Goal: Transaction & Acquisition: Purchase product/service

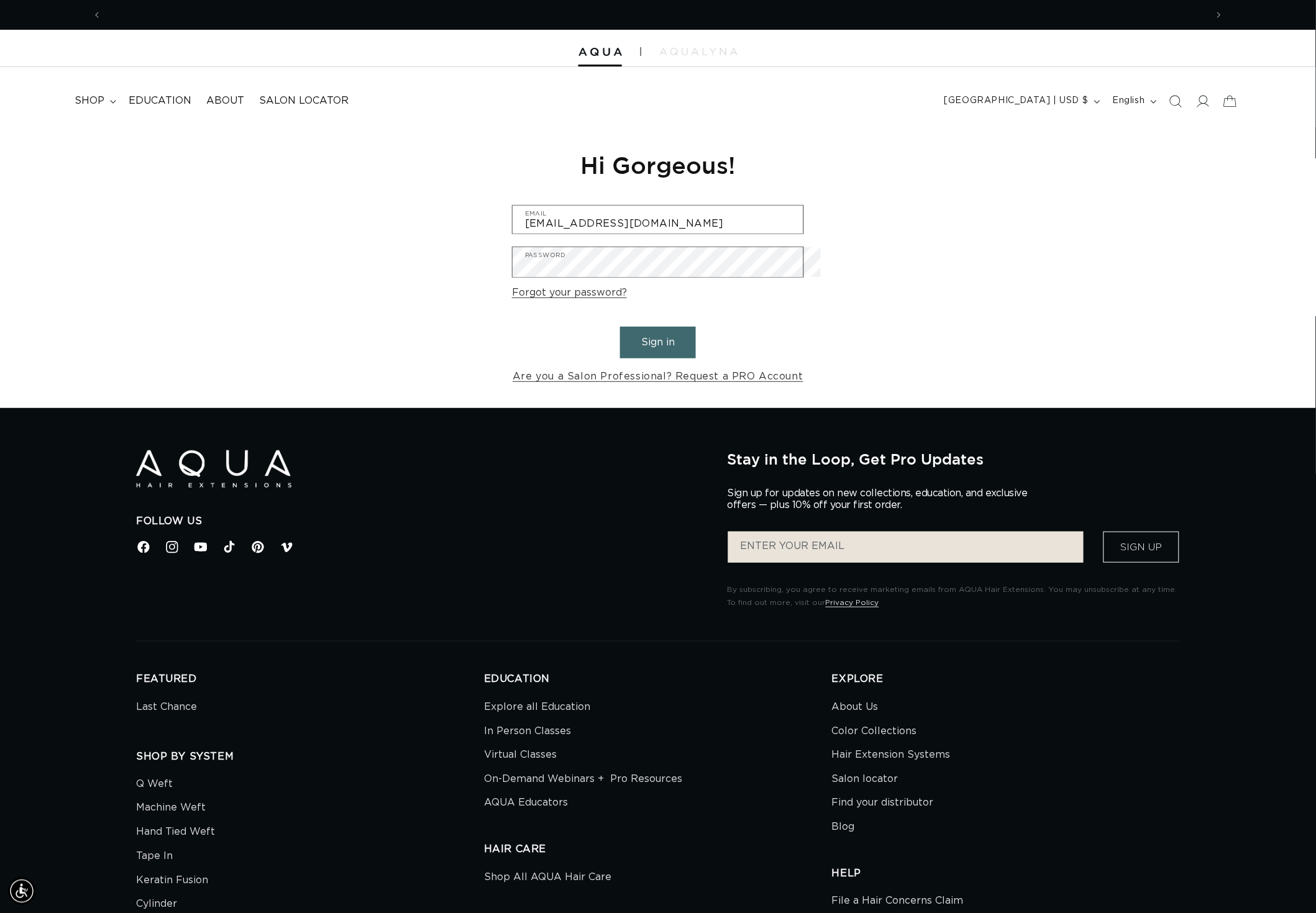
scroll to position [0, 1172]
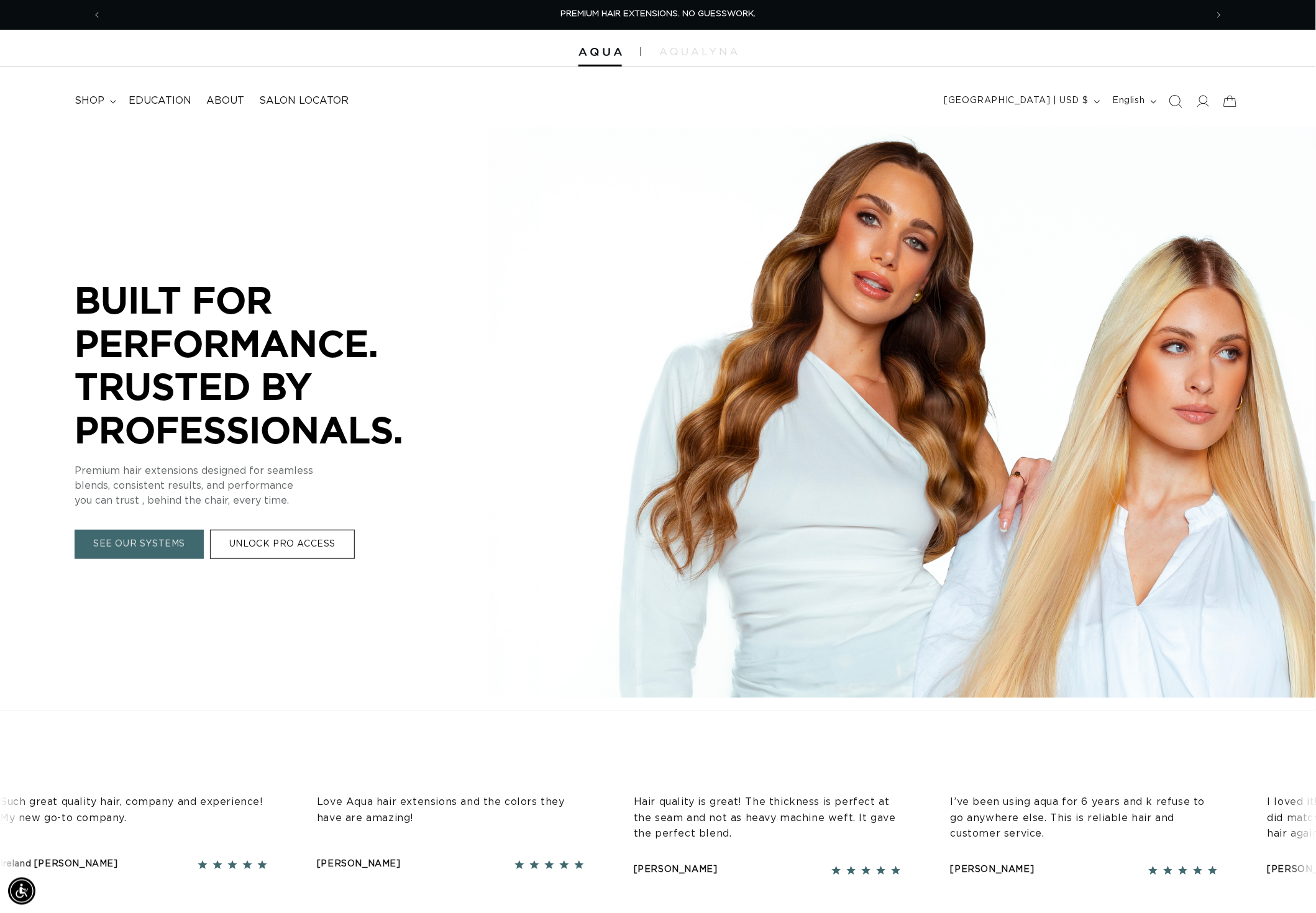
click at [1171, 104] on icon "Search" at bounding box center [1175, 101] width 13 height 13
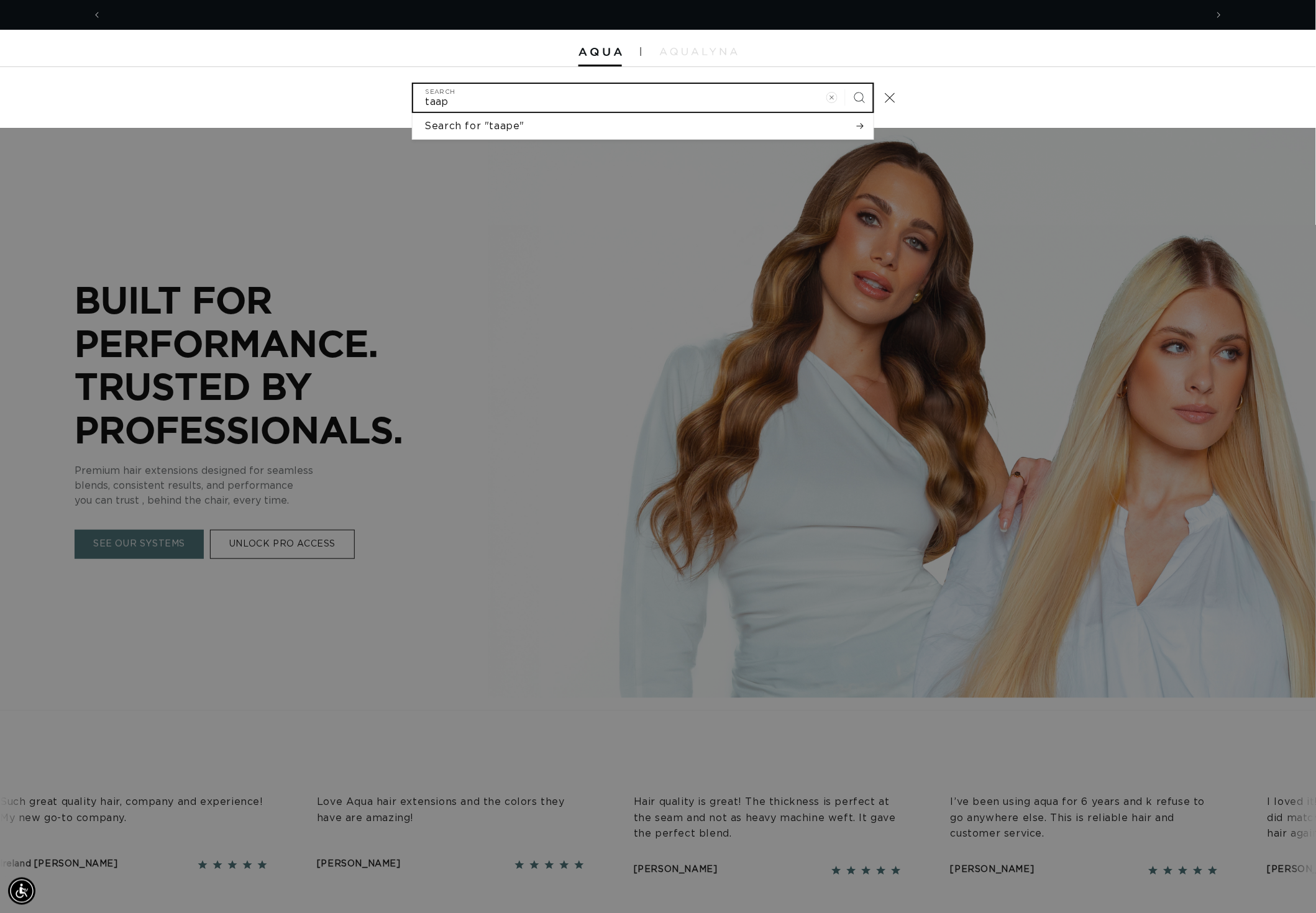
scroll to position [0, 1172]
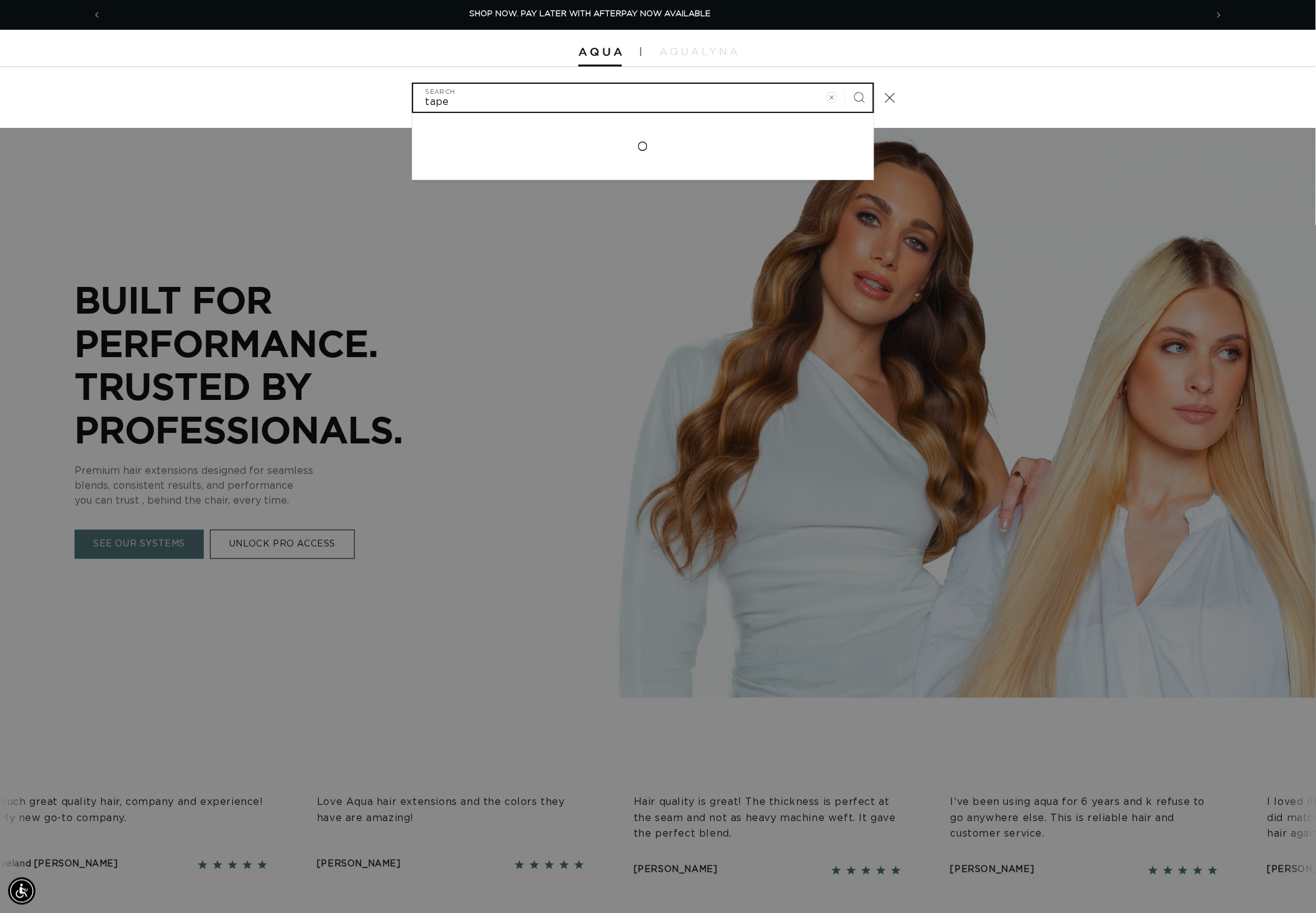
type input "tape"
click at [871, 98] on button "Search" at bounding box center [859, 97] width 27 height 27
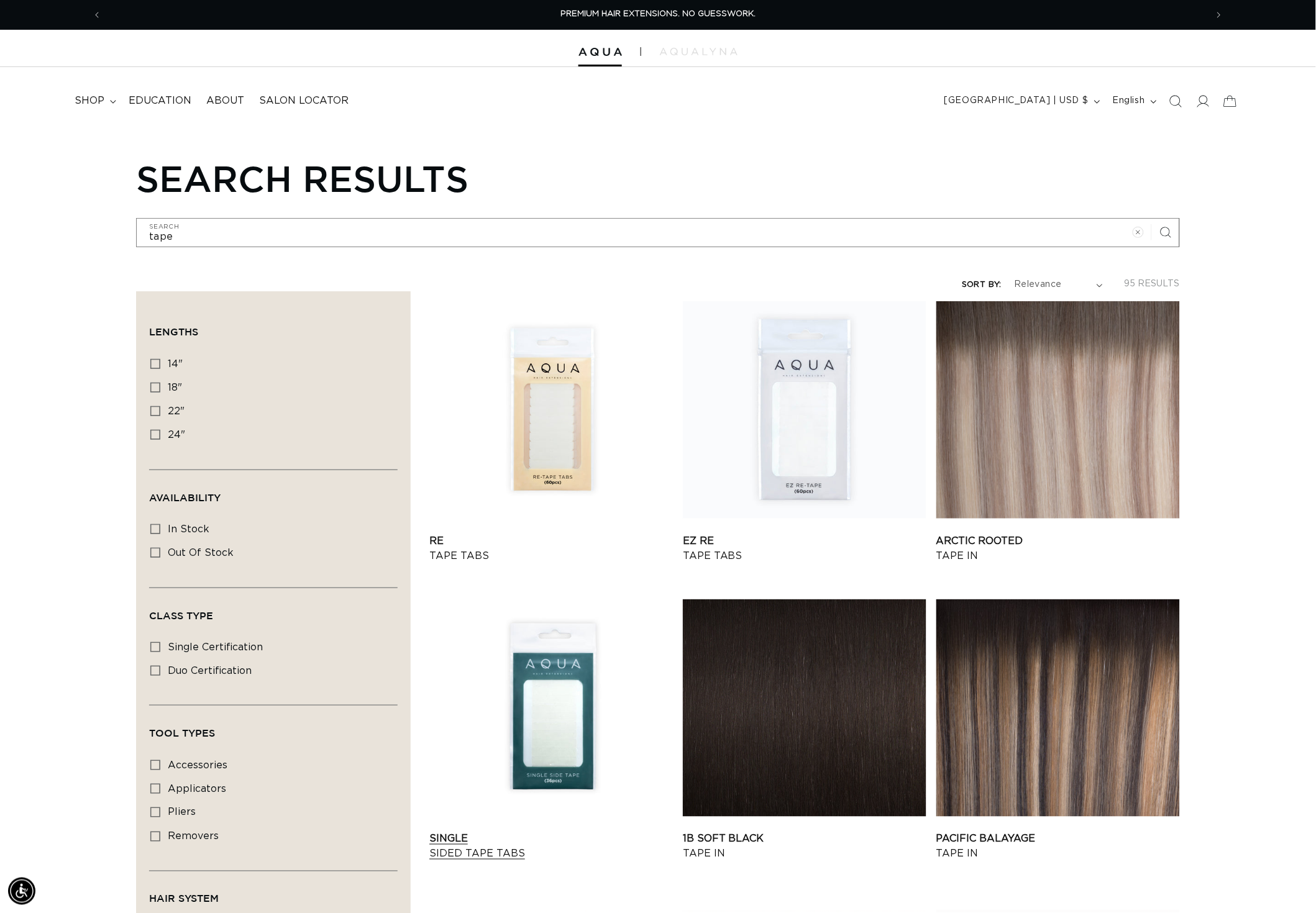
click at [523, 831] on link "Single Sided Tape Tabs" at bounding box center [551, 846] width 244 height 30
click at [540, 533] on link "Re Tape Tabs" at bounding box center [551, 548] width 244 height 30
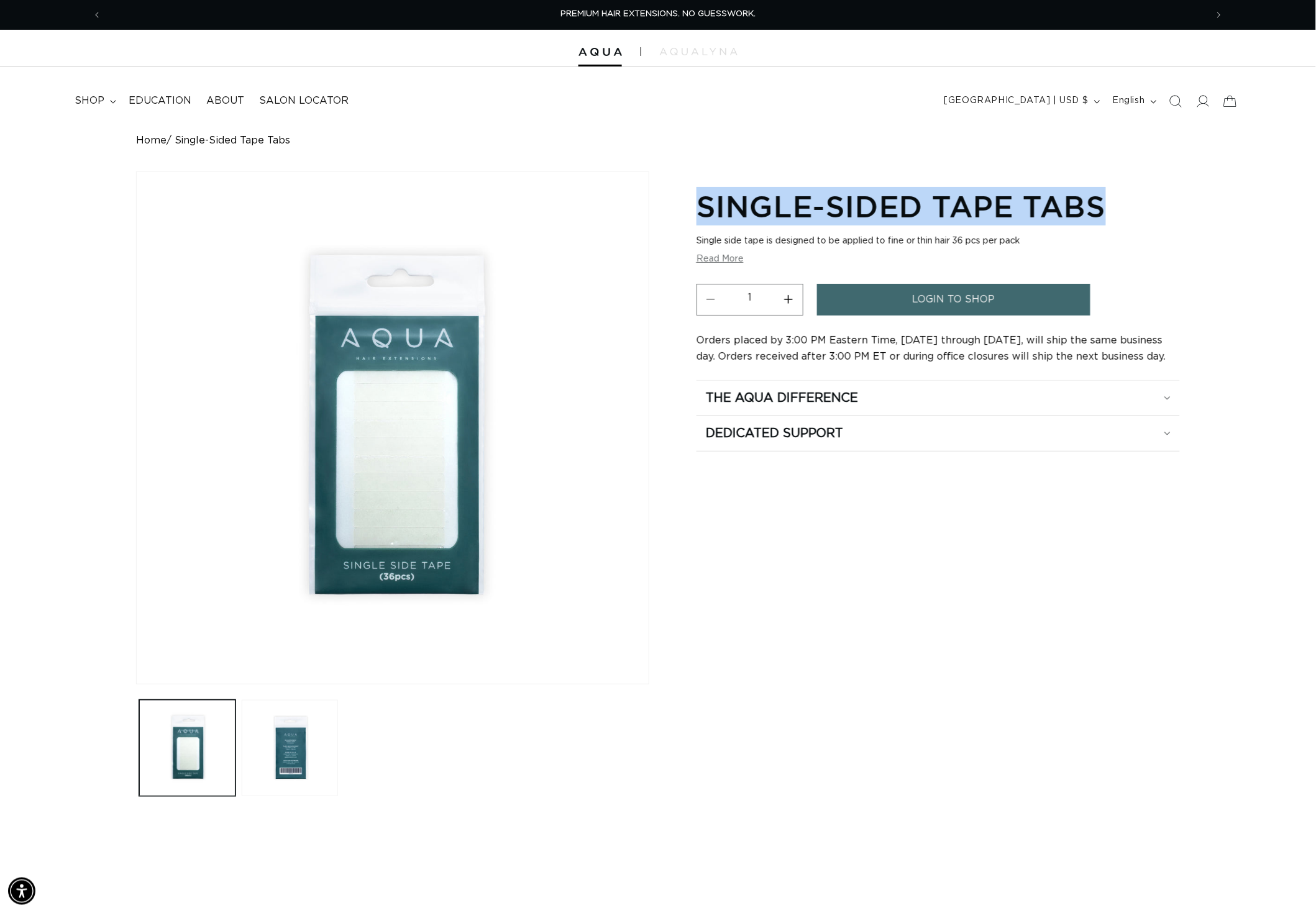
drag, startPoint x: 707, startPoint y: 208, endPoint x: 1103, endPoint y: 208, distance: 396.0
click at [1103, 208] on div "Skip to product information Open media 1 in modal Open media 2 in modal 1 / of …" at bounding box center [658, 486] width 1044 height 628
copy h1 "Single-Sided Tape Tabs"
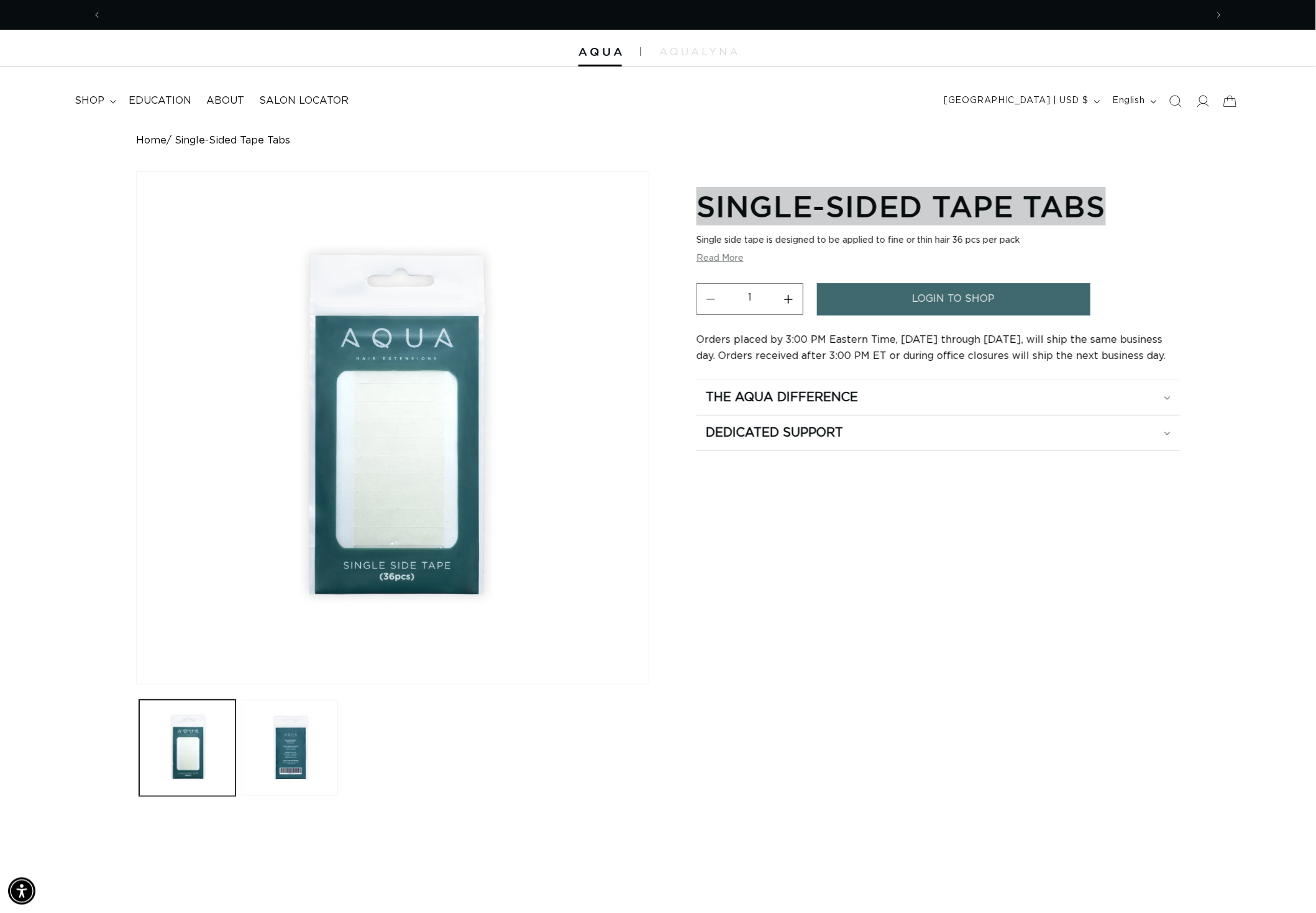
scroll to position [0, 2345]
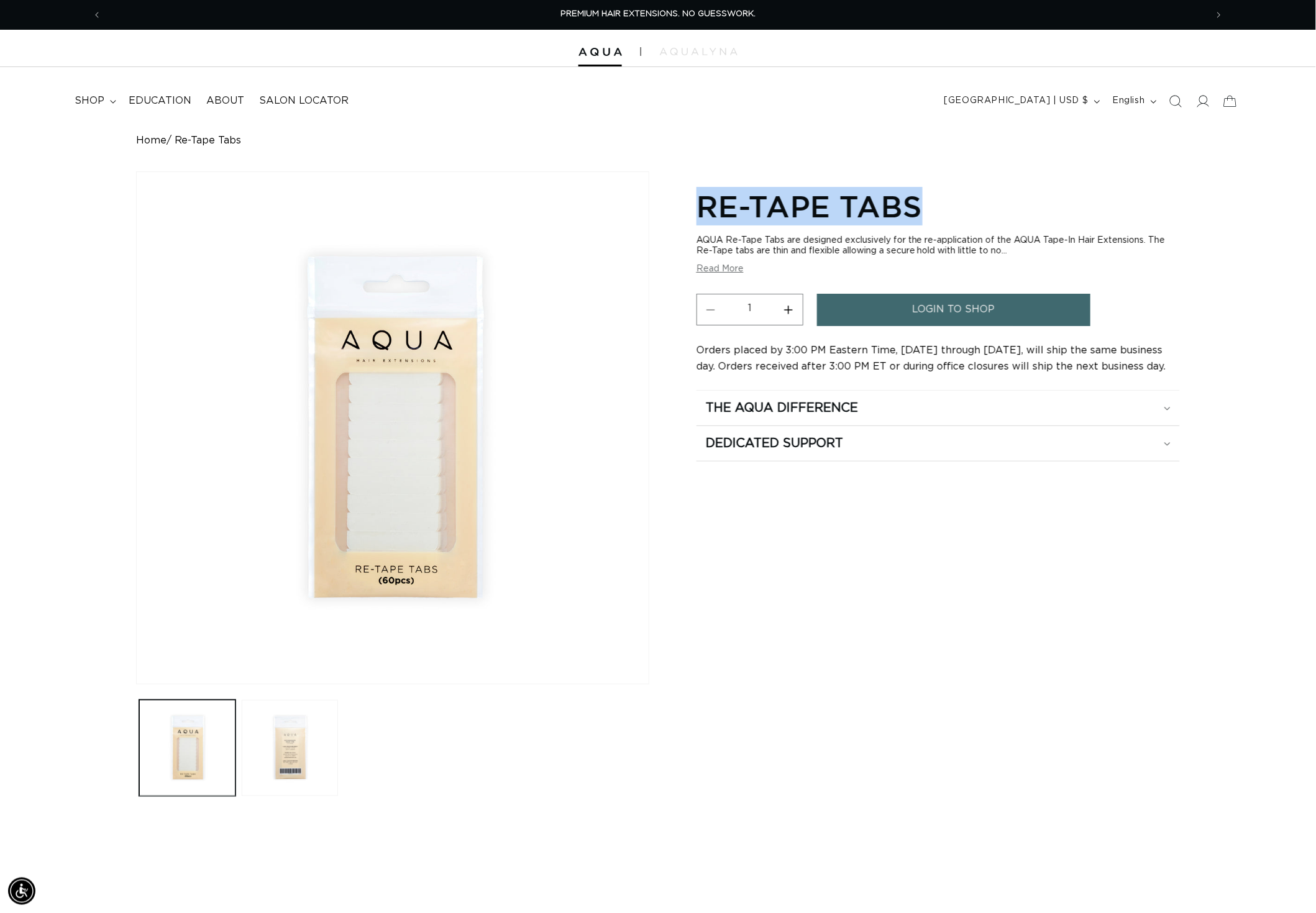
drag, startPoint x: 851, startPoint y: 205, endPoint x: 699, endPoint y: 204, distance: 152.0
click at [699, 204] on h1 "Re-Tape Tabs" at bounding box center [938, 206] width 484 height 38
copy h1 "Re-Tape Tabs"
click at [263, 796] on button "Load image 2 in gallery view" at bounding box center [289, 747] width 96 height 96
